Goal: Submit feedback/report problem: Submit feedback/report problem

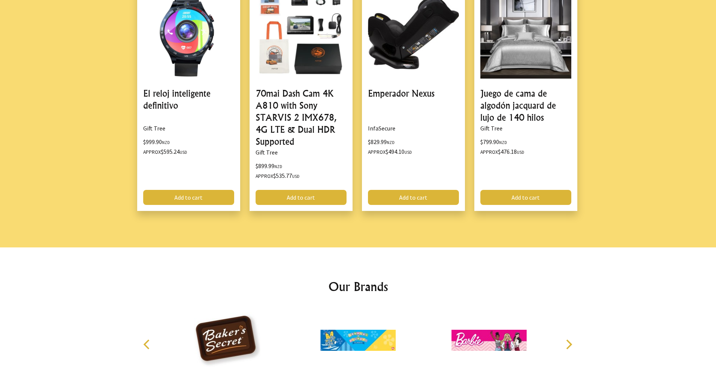
scroll to position [715, 0]
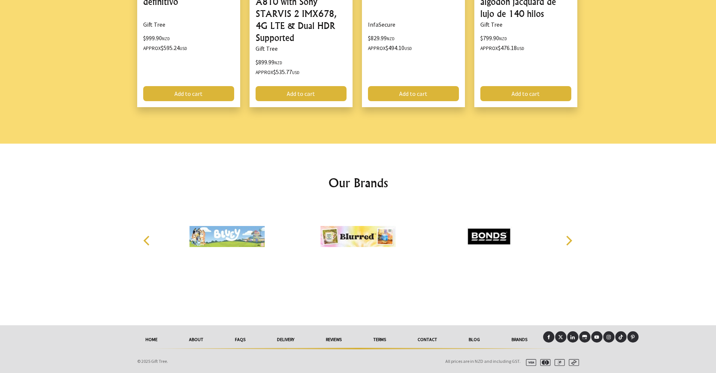
click at [432, 337] on link "Contact" at bounding box center [427, 339] width 51 height 17
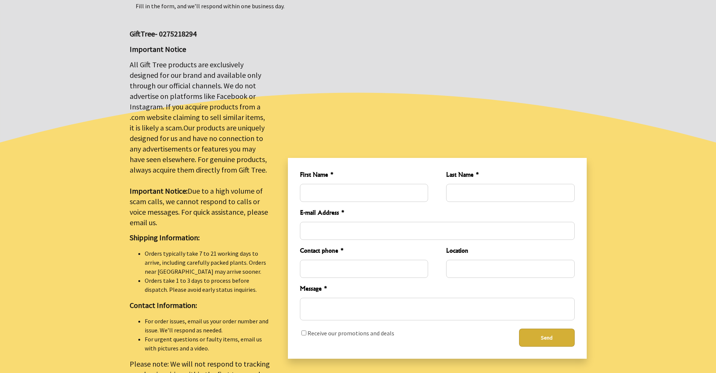
scroll to position [141, 0]
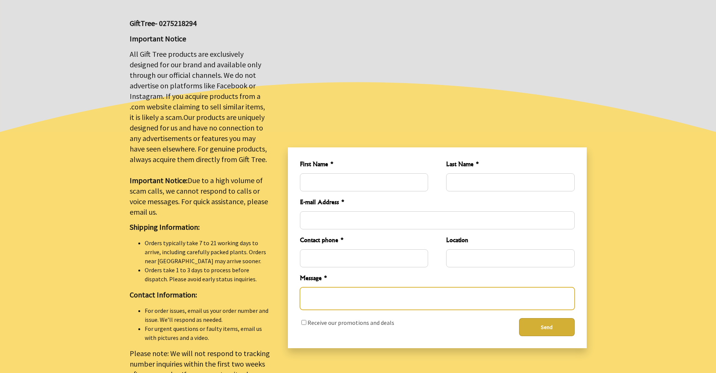
click at [361, 295] on textarea "Message *" at bounding box center [437, 298] width 275 height 23
paste textarea "https://www.gifttree.co.nz/products/gift-tree-bee-insect-drinking-cup-5-pack/"
type textarea "https://www.gifttree.co.nz/products/gift-tree-bee-insect-drinking-cup-5-pack/"
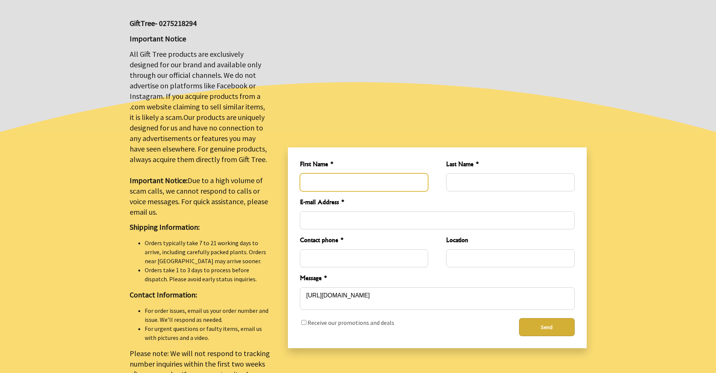
click at [361, 180] on input "First Name *" at bounding box center [364, 182] width 128 height 18
type input "Hazel"
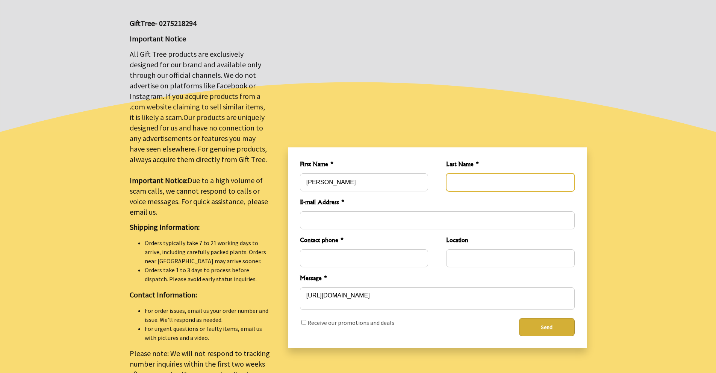
type input "Seo"
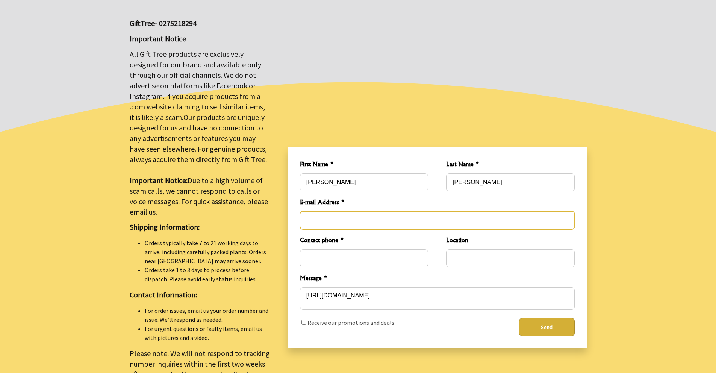
type input "website.notice@marqvision.com"
type input "West Hollywood"
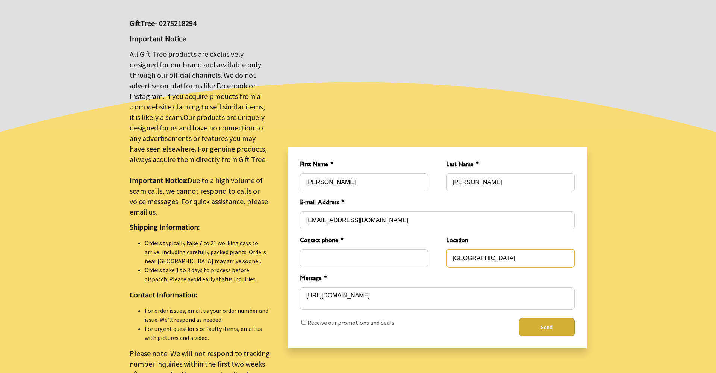
drag, startPoint x: 502, startPoint y: 252, endPoint x: 390, endPoint y: 248, distance: 111.7
click at [390, 248] on div "Contact phone * Location West Hollywood" at bounding box center [437, 251] width 287 height 44
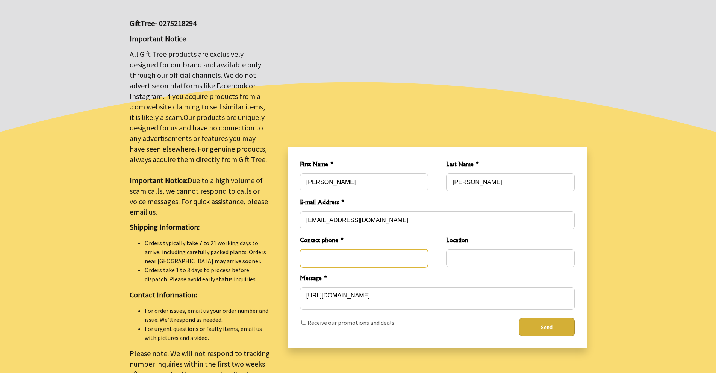
click at [381, 259] on input "Contact phone *" at bounding box center [364, 258] width 128 height 18
type input "821076054908"
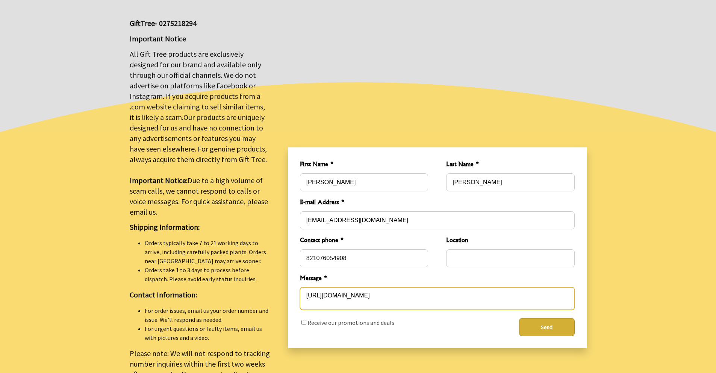
drag, startPoint x: 524, startPoint y: 295, endPoint x: 292, endPoint y: 201, distance: 250.5
click at [292, 200] on div "5 2025-09-16T04:57:20.917Z 0 First Name * Hazel Last Name * Seo E-mail Address …" at bounding box center [437, 247] width 299 height 201
paste textarea "[Bee Cups, LLC] Request for Cooperation to Cease the Unauthorized Use of Intell…"
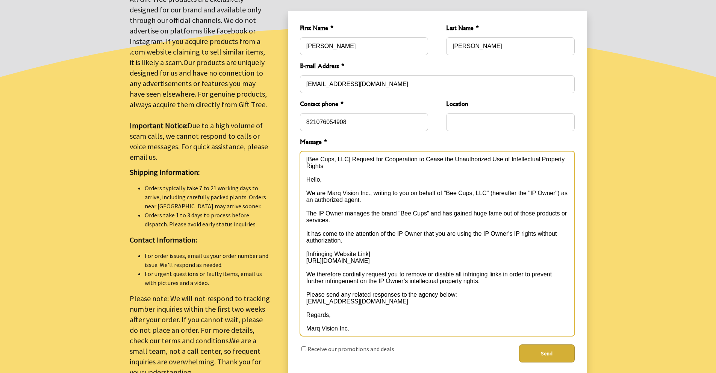
scroll to position [257, 0]
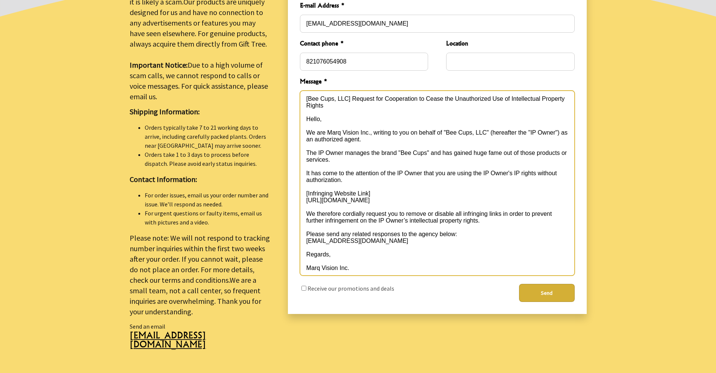
type textarea "[Bee Cups, LLC] Request for Cooperation to Cease the Unauthorized Use of Intell…"
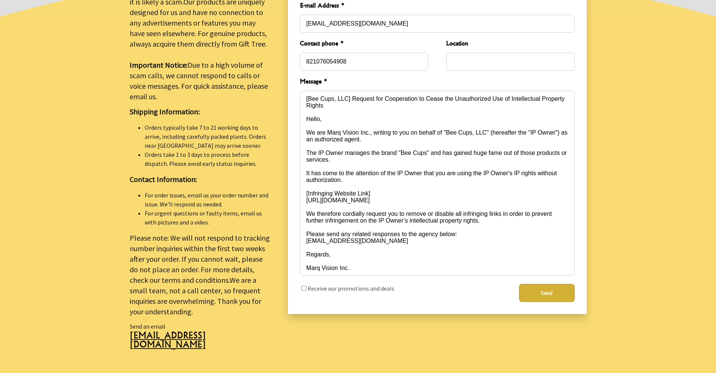
click at [531, 291] on button "Send" at bounding box center [547, 293] width 56 height 18
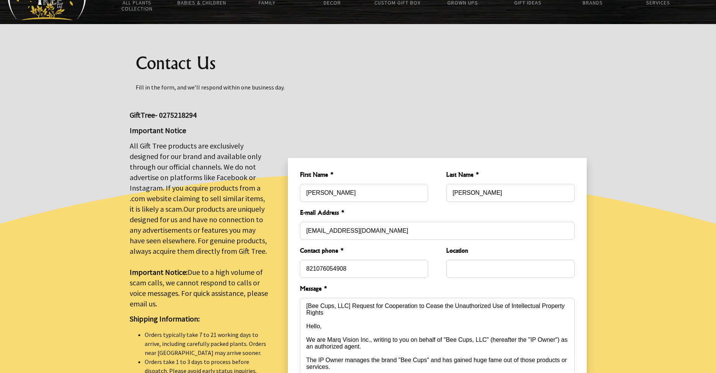
scroll to position [50, 0]
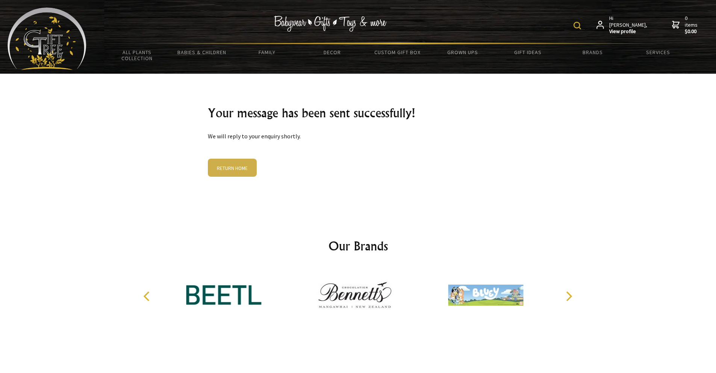
scroll to position [0, 0]
